Goal: Transaction & Acquisition: Purchase product/service

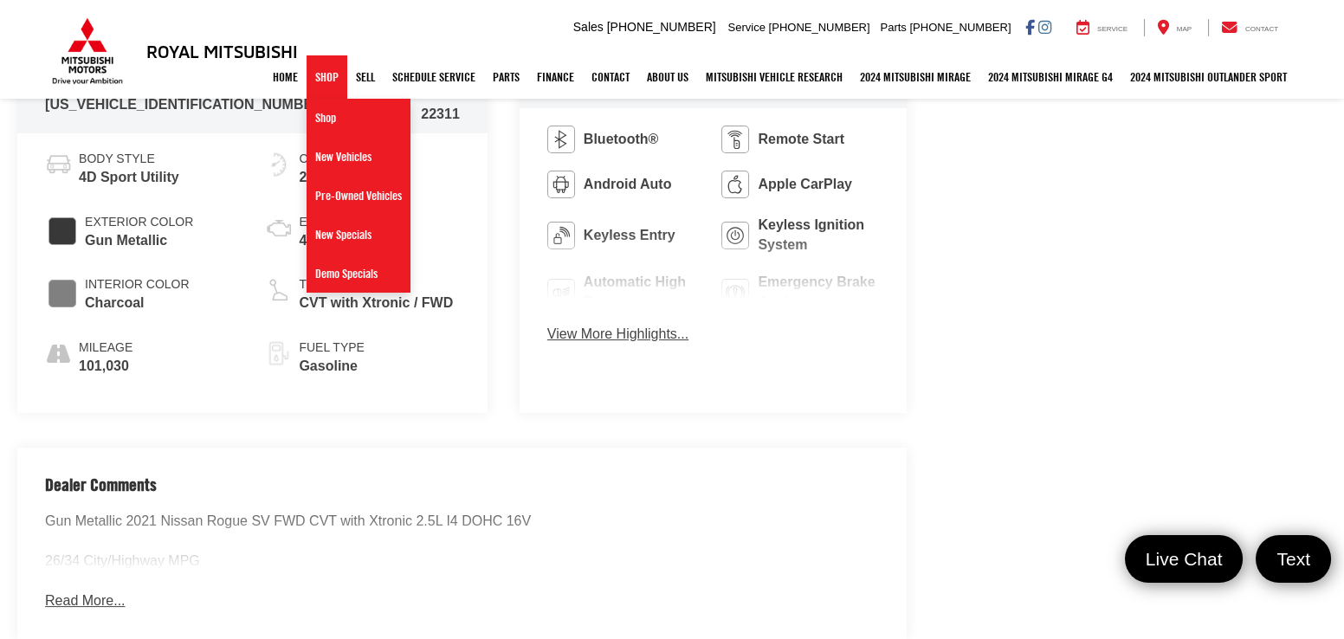
scroll to position [916, 0]
click at [327, 186] on link "Pre-Owned Vehicles" at bounding box center [359, 196] width 104 height 39
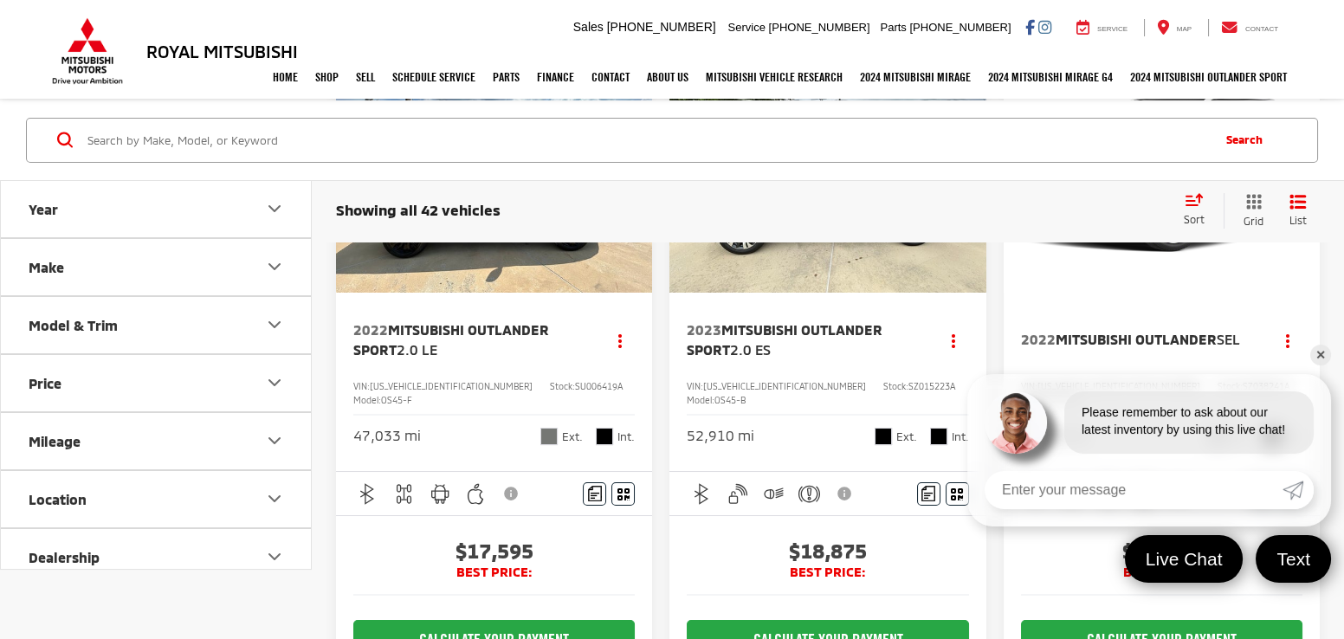
scroll to position [275, 0]
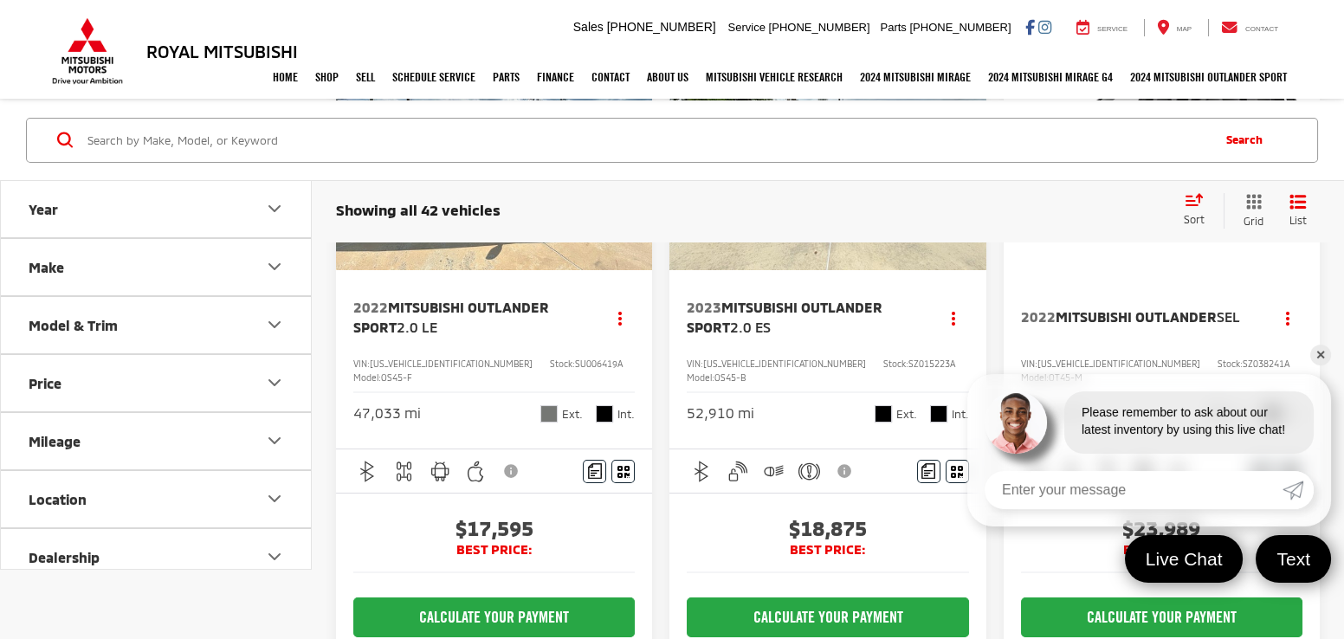
click at [1311, 354] on link "✕" at bounding box center [1321, 355] width 21 height 21
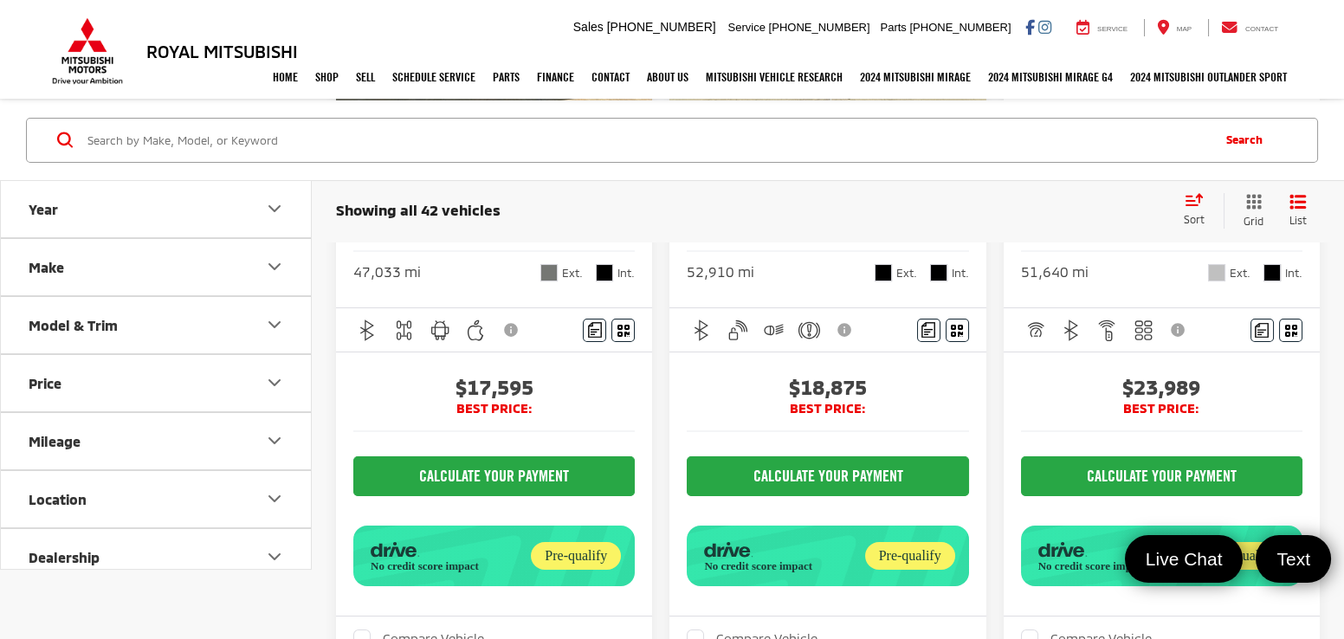
scroll to position [419, 0]
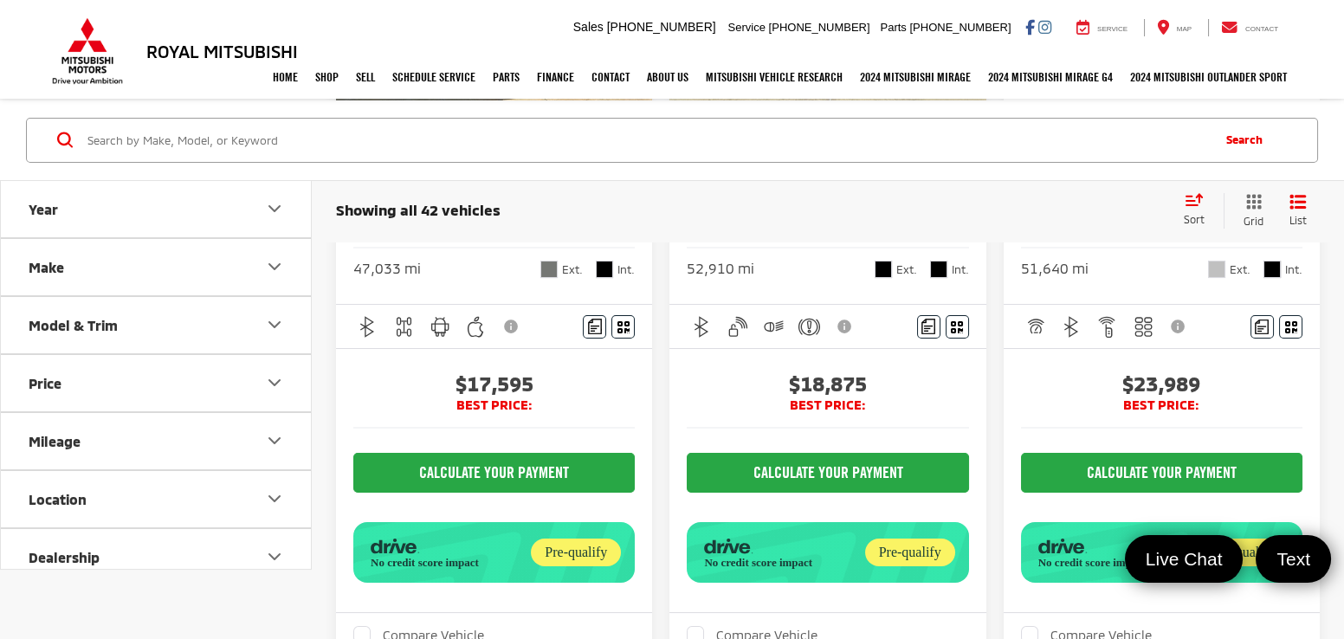
click at [1187, 199] on icon "Select sort value" at bounding box center [1195, 199] width 16 height 10
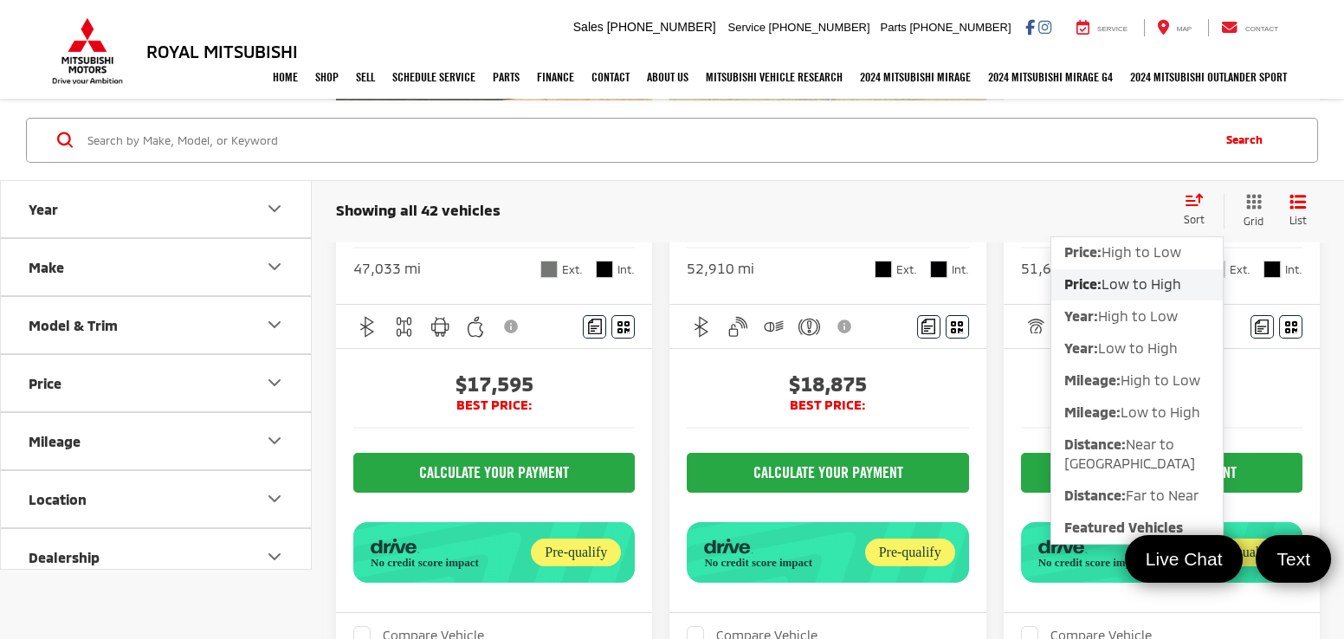
click at [1141, 283] on span "Low to High" at bounding box center [1142, 283] width 80 height 16
